Goal: Navigation & Orientation: Find specific page/section

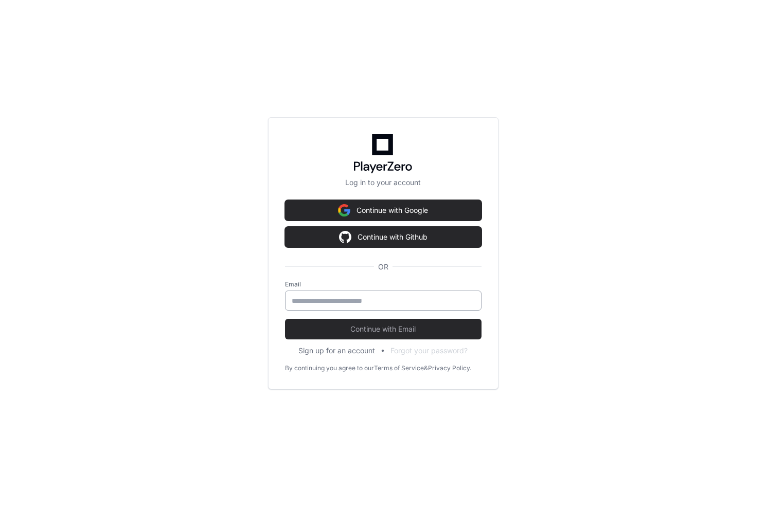
click at [344, 298] on input "email" at bounding box center [383, 301] width 183 height 10
click at [0, 506] on com-1password-button at bounding box center [0, 506] width 0 height 0
type input "**********"
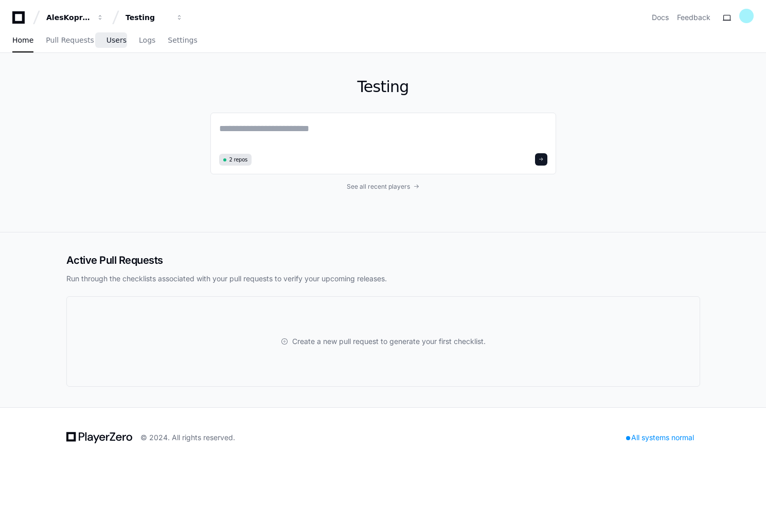
click at [107, 41] on span "Users" at bounding box center [116, 40] width 20 height 6
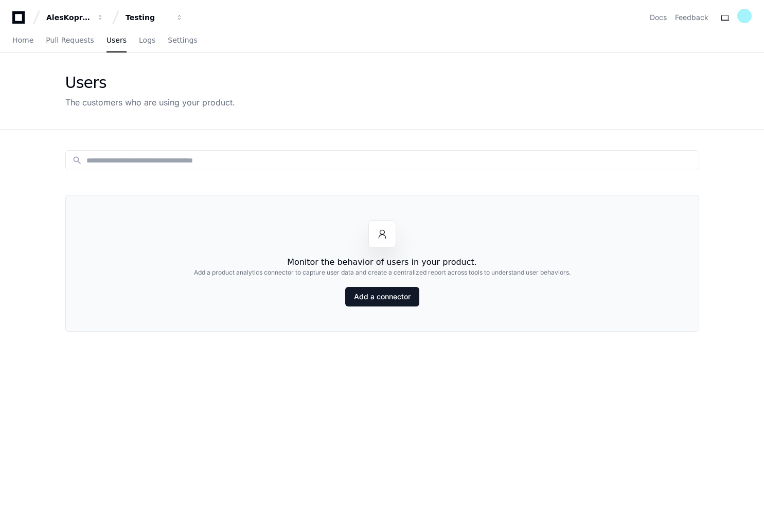
click at [64, 55] on div "Users The customers who are using your product." at bounding box center [382, 91] width 658 height 76
click at [68, 45] on link "Pull Requests" at bounding box center [70, 41] width 48 height 24
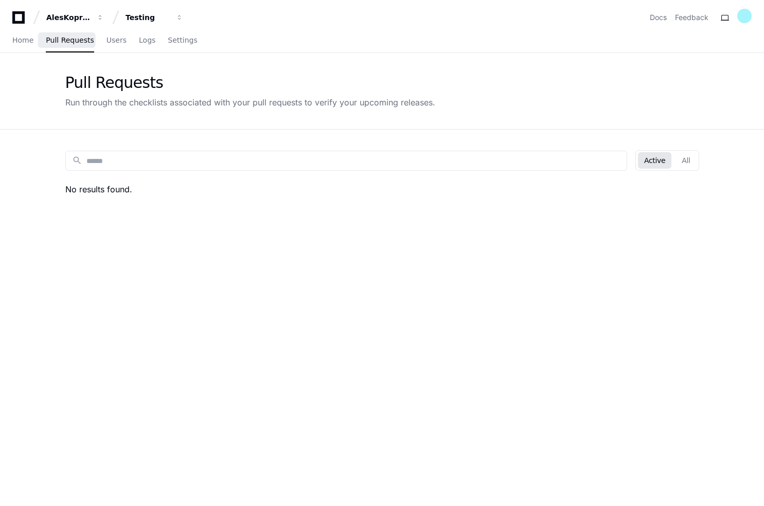
click at [37, 45] on div "Home Pull Requests Users Logs Settings" at bounding box center [104, 41] width 185 height 24
click at [23, 46] on link "Home" at bounding box center [22, 41] width 21 height 24
